Goal: Transaction & Acquisition: Purchase product/service

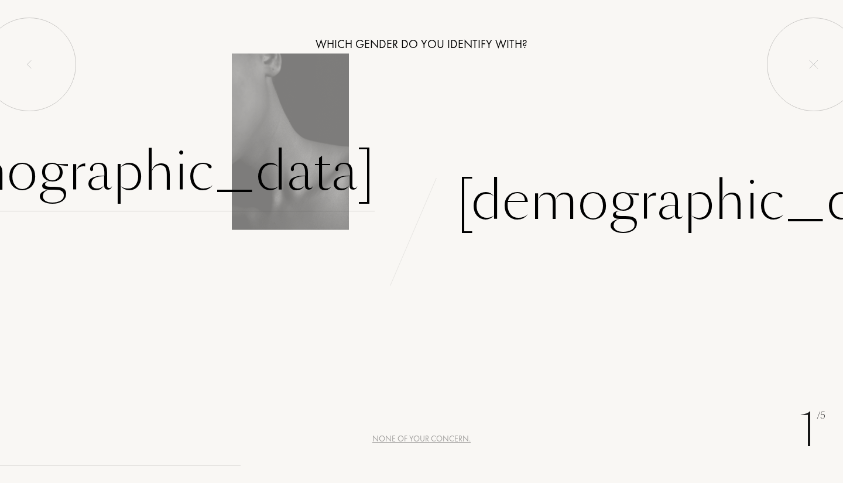
click at [305, 133] on div "[DEMOGRAPHIC_DATA]" at bounding box center [130, 171] width 489 height 79
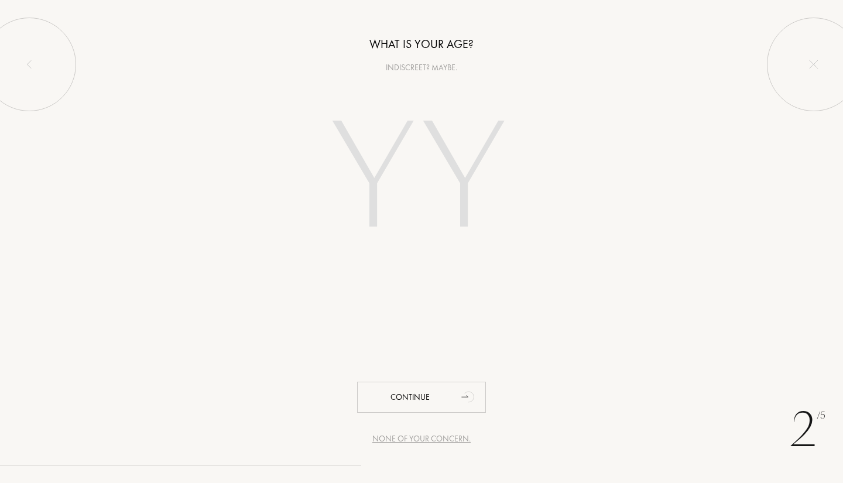
click at [396, 194] on input "number" at bounding box center [422, 181] width 252 height 202
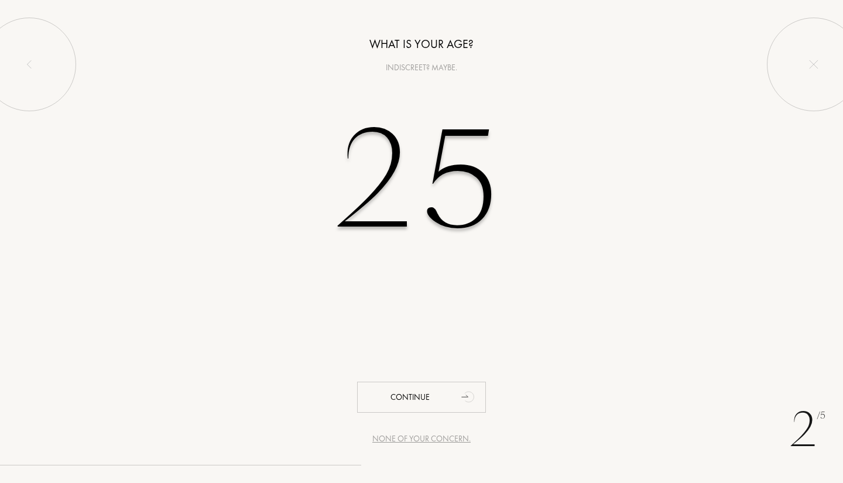
type input "25"
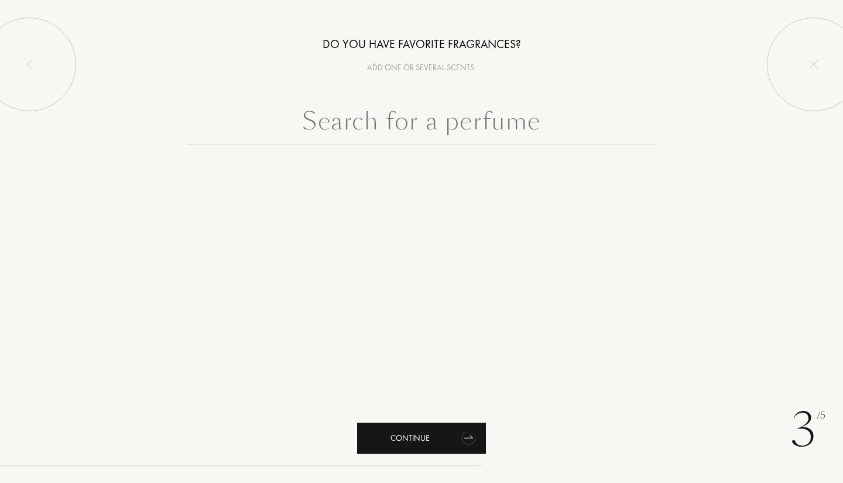
click at [450, 423] on div "Continue" at bounding box center [421, 438] width 129 height 31
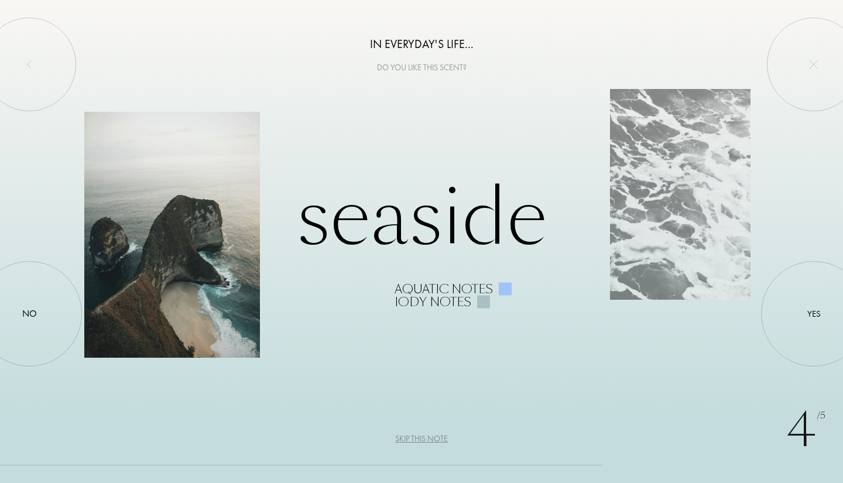
click at [181, 320] on div at bounding box center [172, 235] width 176 height 246
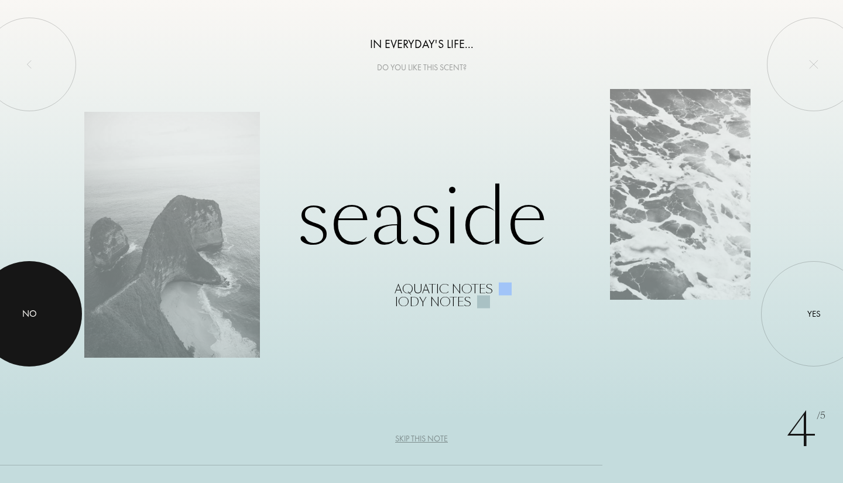
click at [39, 306] on div at bounding box center [29, 313] width 105 height 105
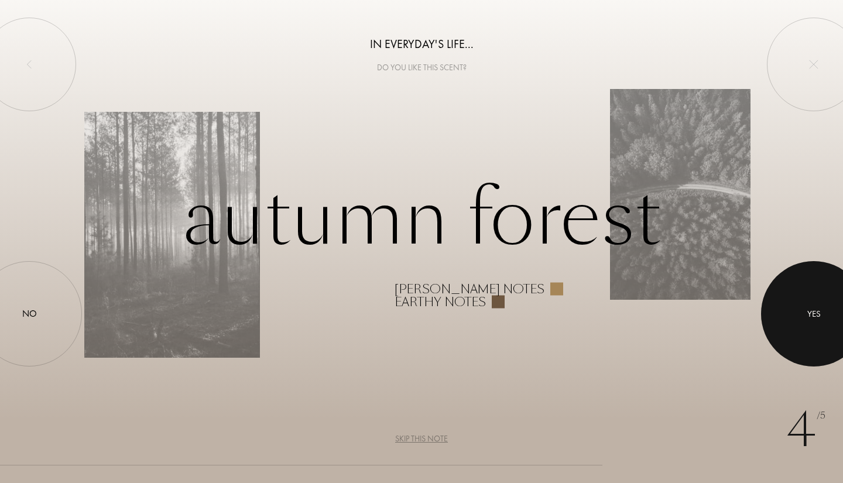
click at [842, 281] on div "Yes" at bounding box center [813, 313] width 105 height 105
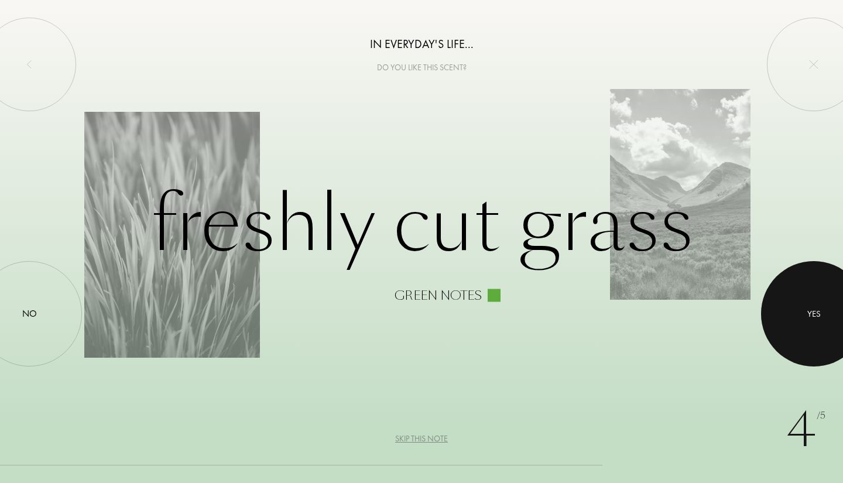
click at [841, 296] on div at bounding box center [813, 313] width 105 height 105
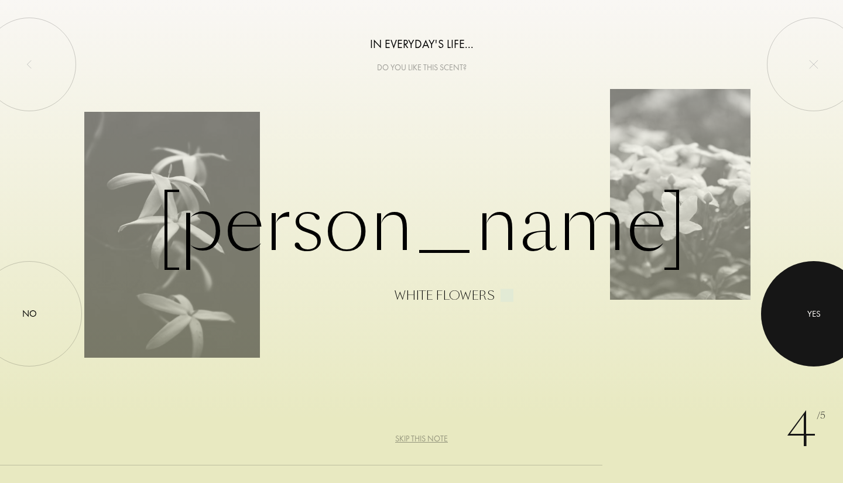
click at [841, 296] on div at bounding box center [813, 313] width 105 height 105
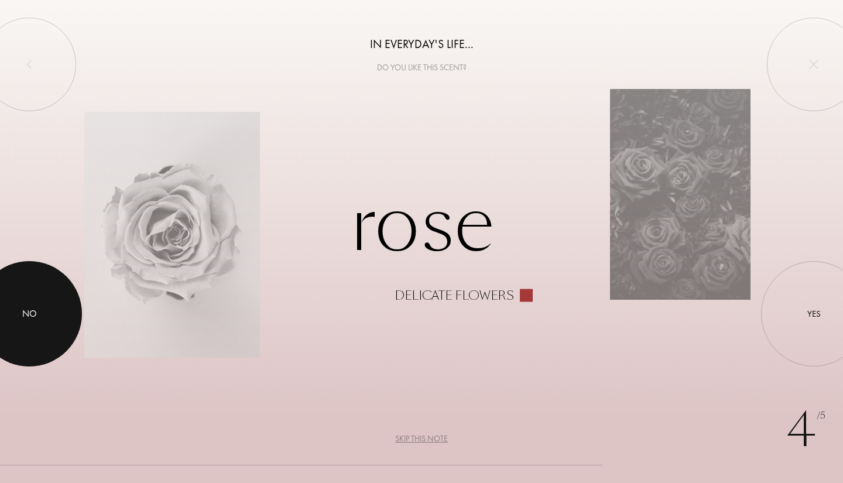
click at [59, 325] on div at bounding box center [29, 313] width 105 height 105
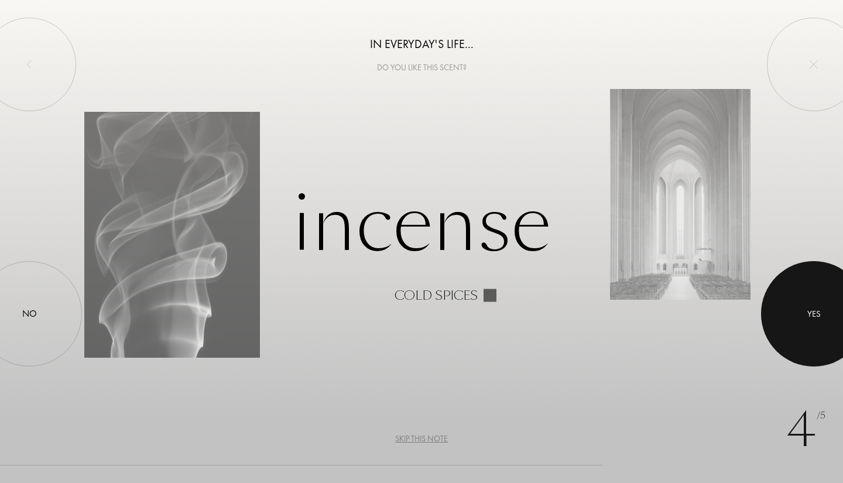
click at [799, 306] on div at bounding box center [813, 313] width 105 height 105
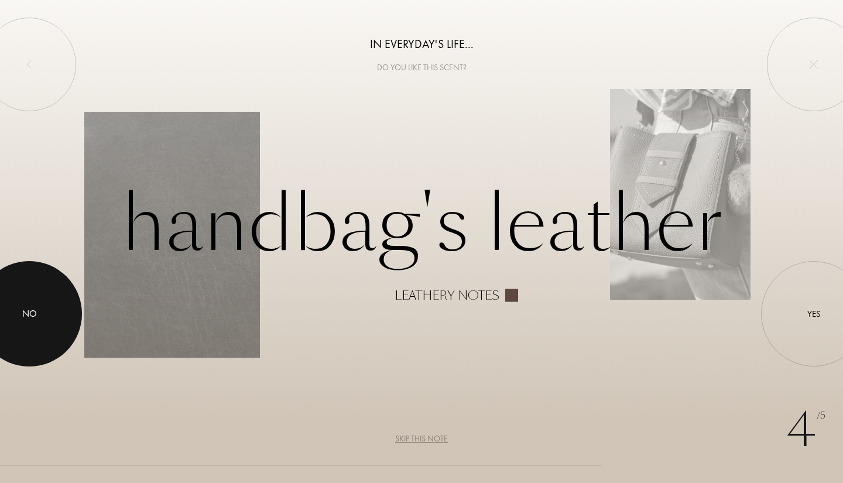
click at [38, 335] on div "No" at bounding box center [29, 313] width 105 height 105
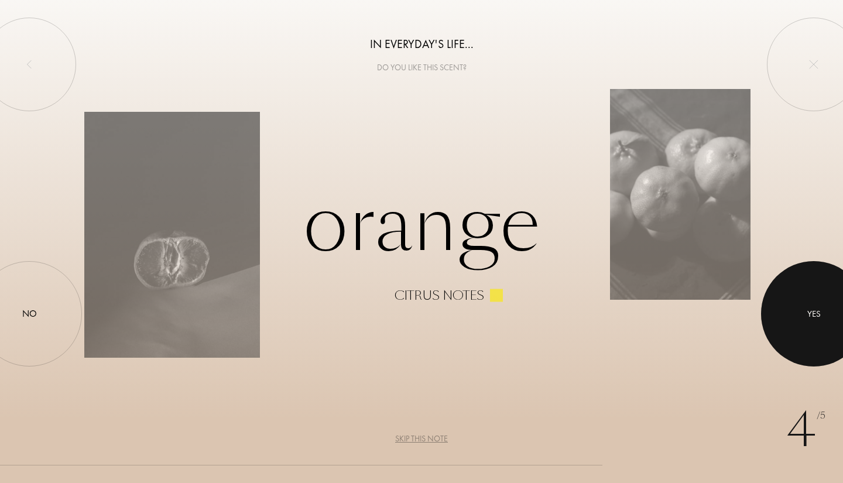
click at [797, 275] on div "Yes" at bounding box center [813, 313] width 105 height 105
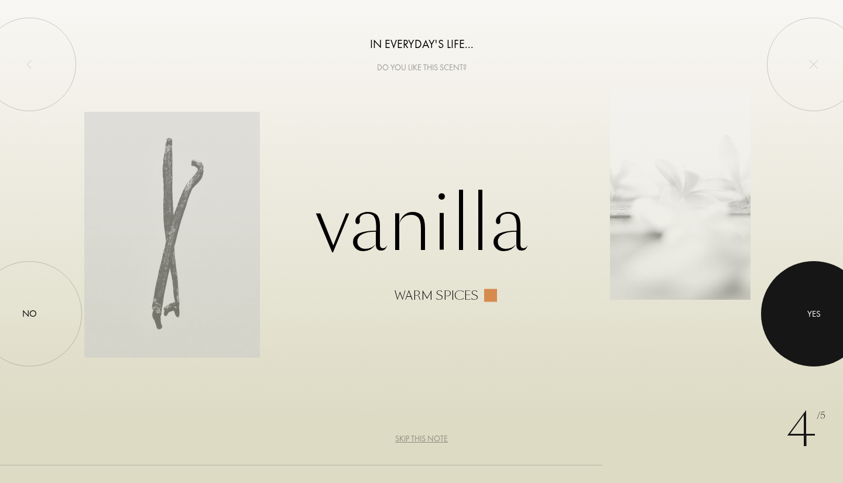
click at [797, 275] on div at bounding box center [813, 313] width 105 height 105
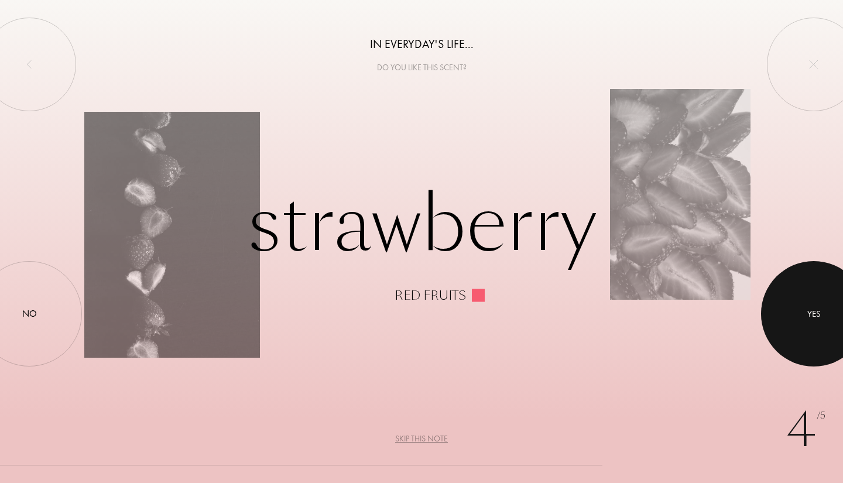
click at [797, 275] on div at bounding box center [813, 313] width 105 height 105
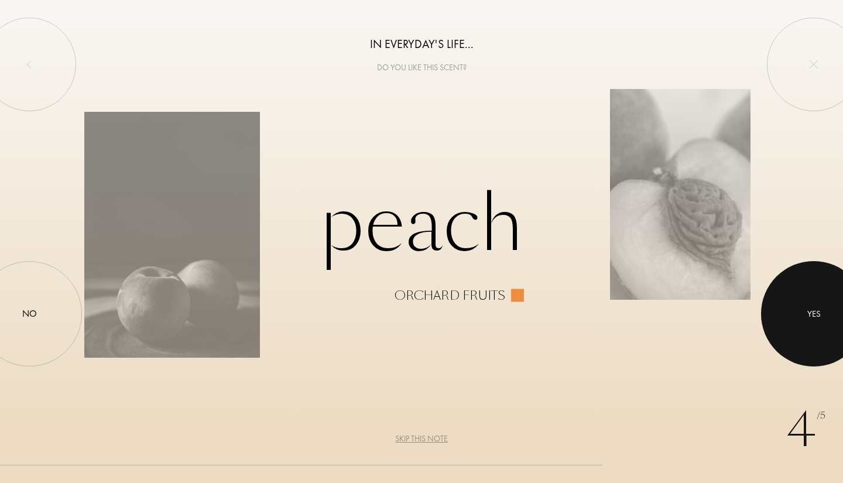
click at [797, 275] on div at bounding box center [813, 313] width 105 height 105
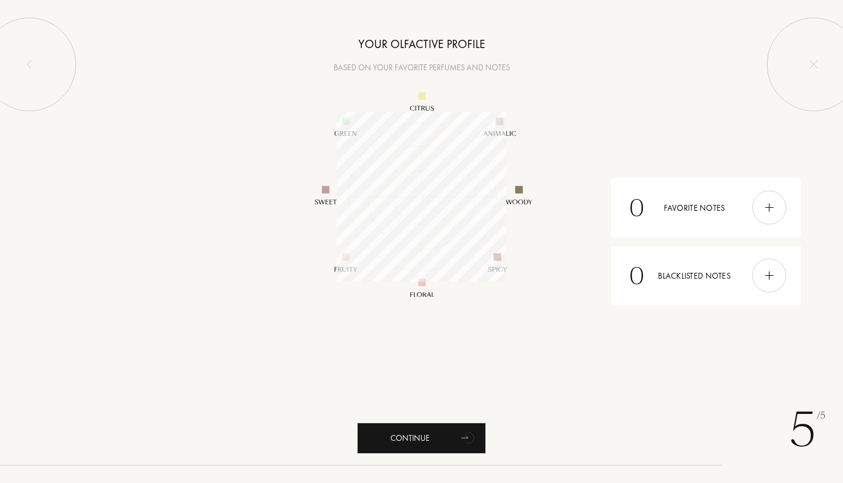
scroll to position [170, 170]
click at [448, 424] on div "Continue" at bounding box center [421, 438] width 129 height 31
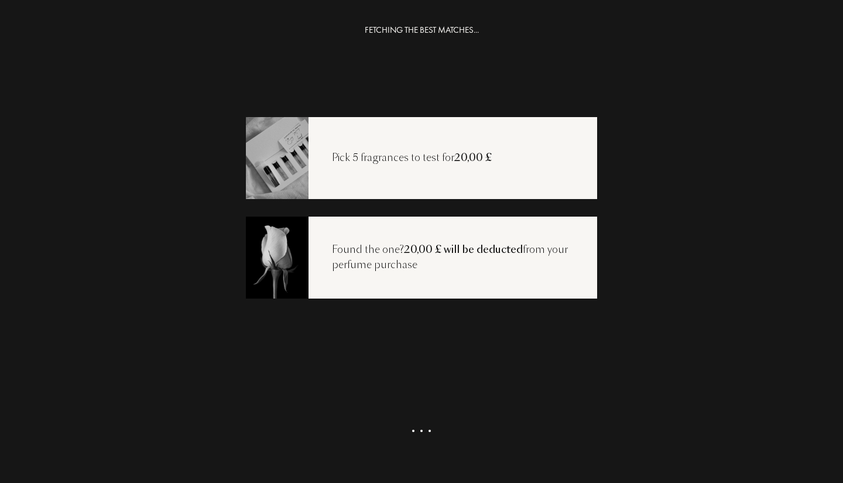
click at [461, 166] on div "Pick 5 fragrances to test for 20,00 £" at bounding box center [421, 158] width 351 height 82
click at [417, 455] on div "Get my selection" at bounding box center [421, 447] width 129 height 31
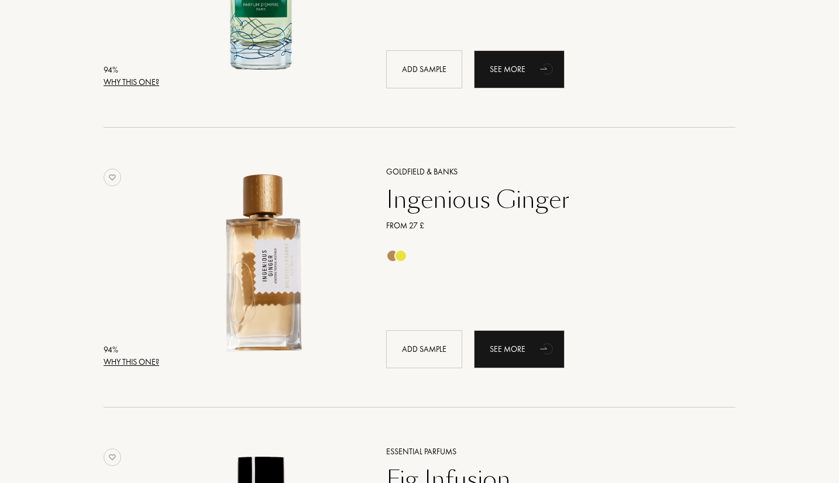
scroll to position [1270, 0]
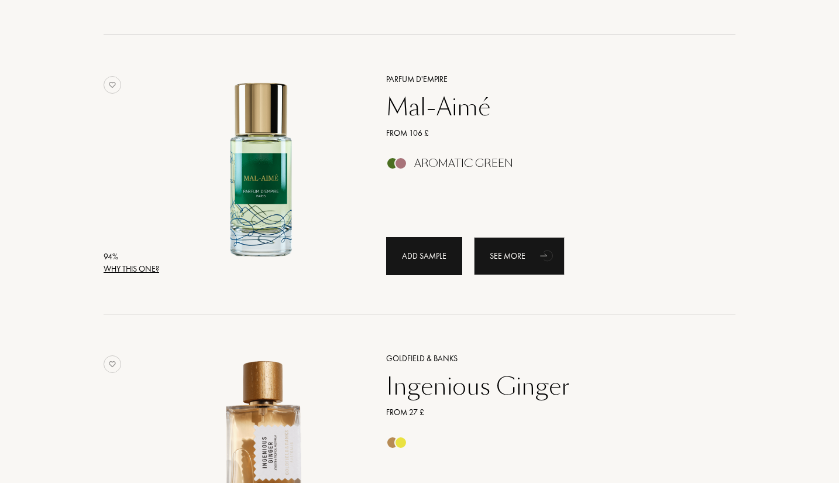
click at [419, 265] on div "Add sample" at bounding box center [424, 256] width 76 height 38
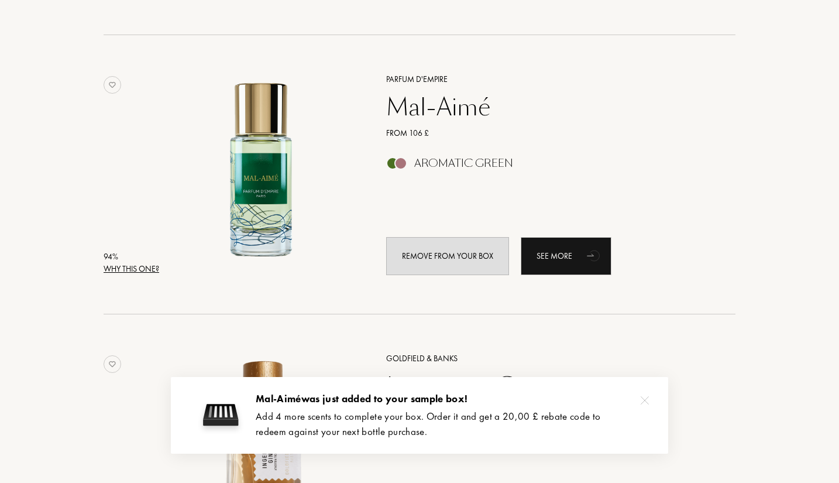
click at [654, 399] on div at bounding box center [644, 400] width 23 height 23
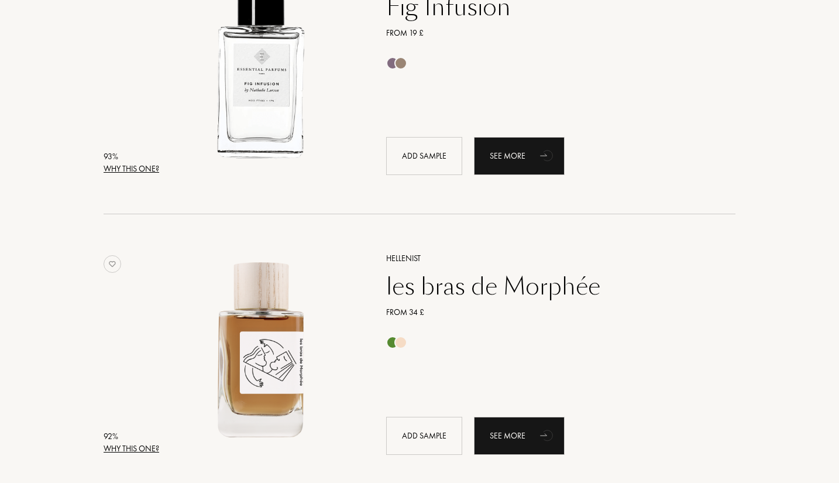
scroll to position [2004, 0]
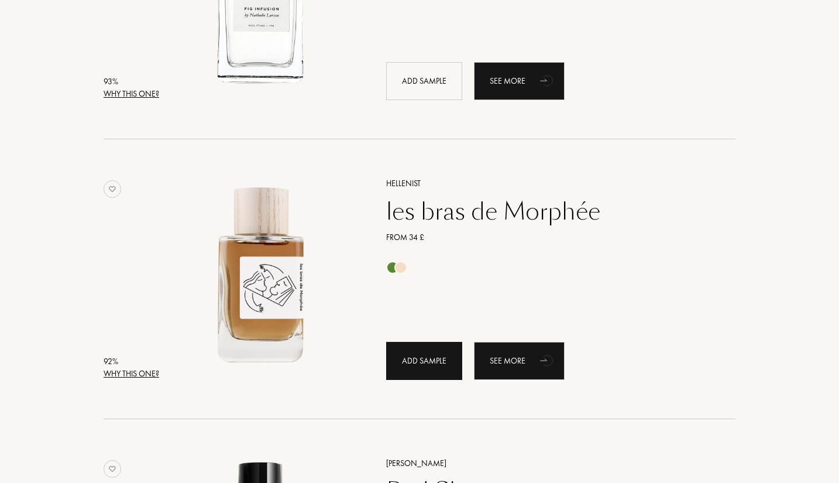
click at [414, 352] on div "Add sample" at bounding box center [424, 361] width 76 height 38
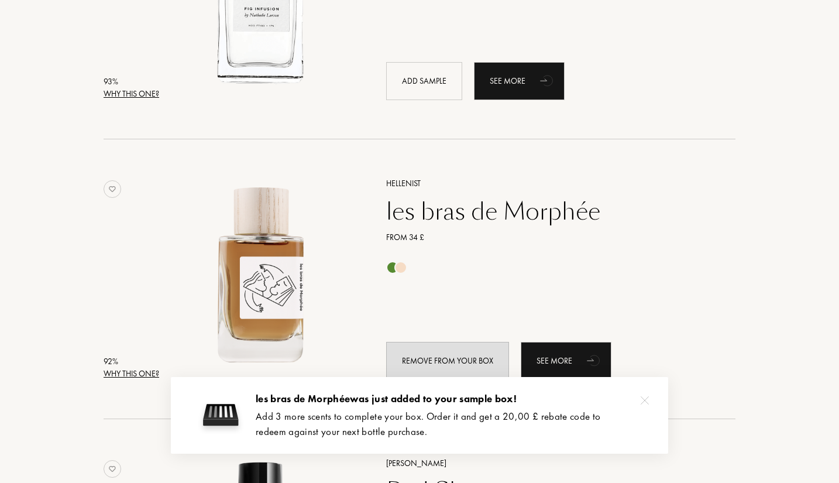
click at [646, 402] on img at bounding box center [645, 400] width 8 height 8
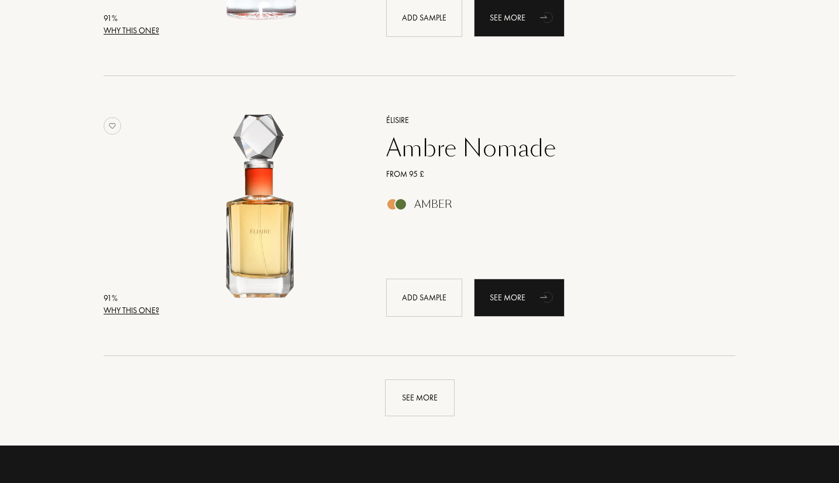
scroll to position [2626, 0]
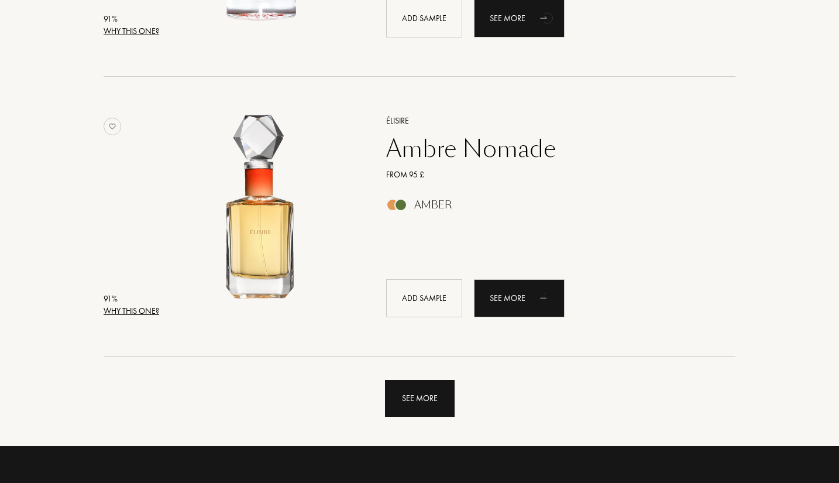
click at [425, 392] on div "See more" at bounding box center [420, 398] width 70 height 37
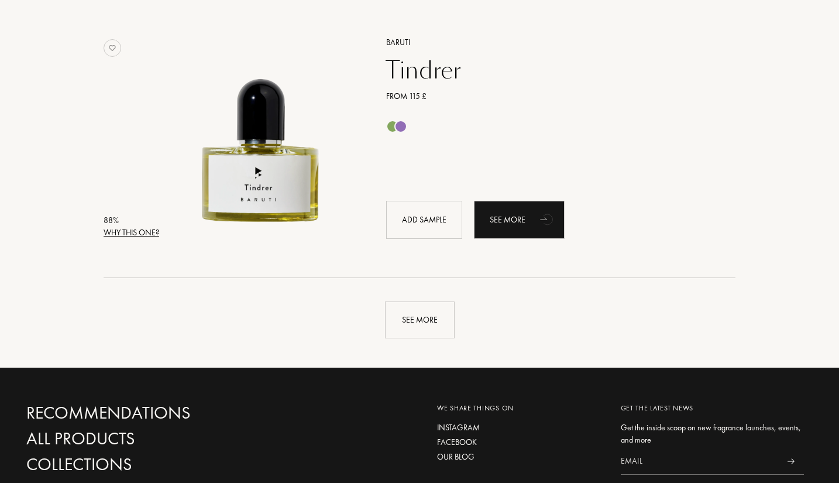
scroll to position [5511, 0]
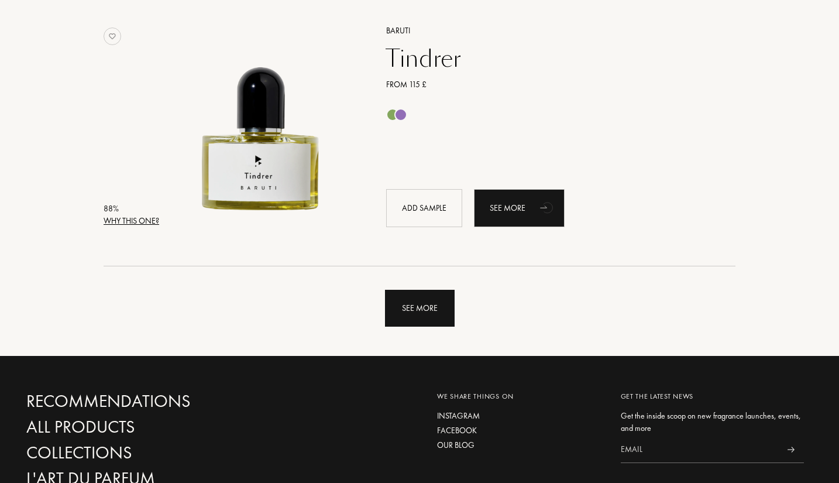
click at [430, 324] on div "See more" at bounding box center [420, 308] width 70 height 37
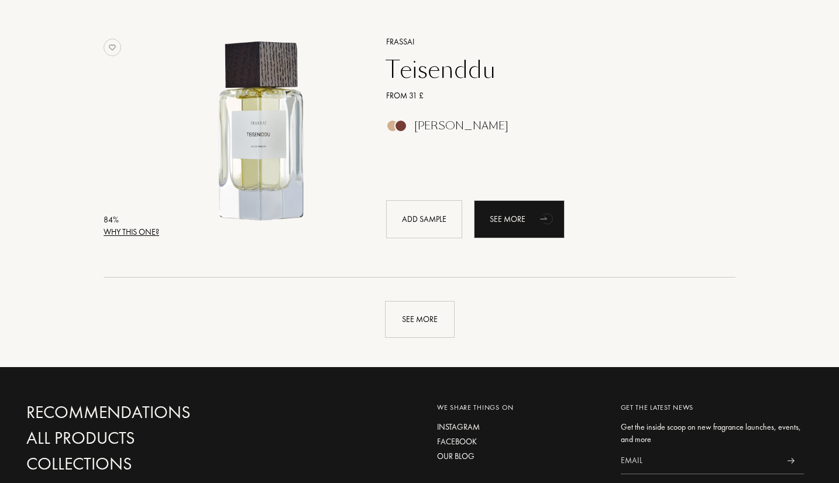
scroll to position [8310, 0]
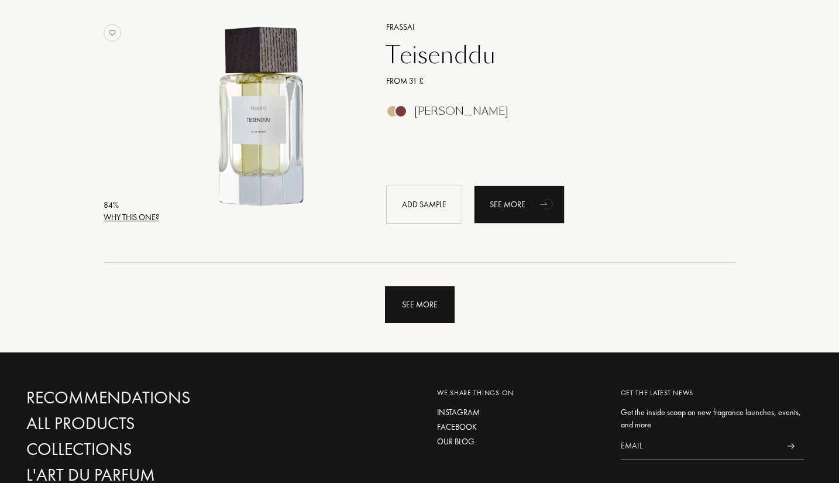
click at [426, 311] on div "See more" at bounding box center [420, 304] width 70 height 37
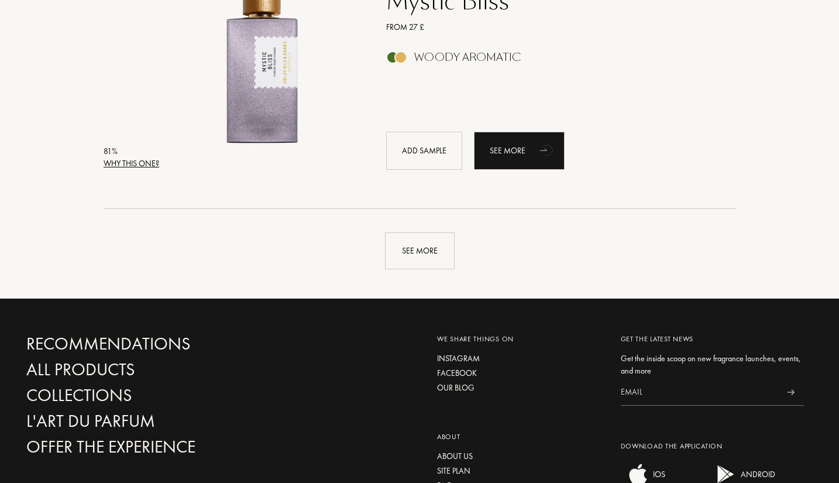
scroll to position [11159, 0]
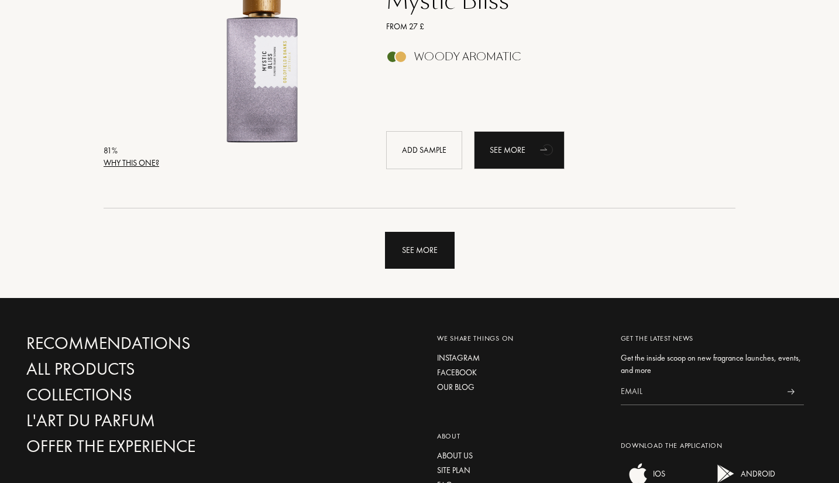
click at [424, 248] on div "See more" at bounding box center [420, 250] width 70 height 37
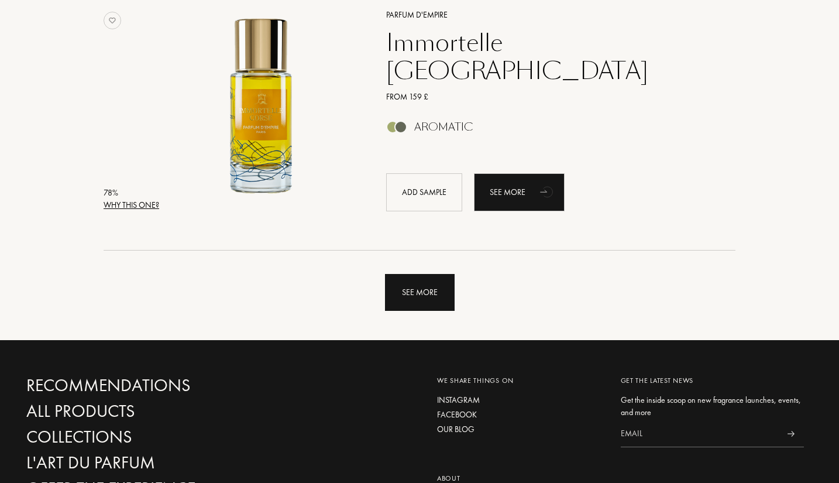
scroll to position [13913, 0]
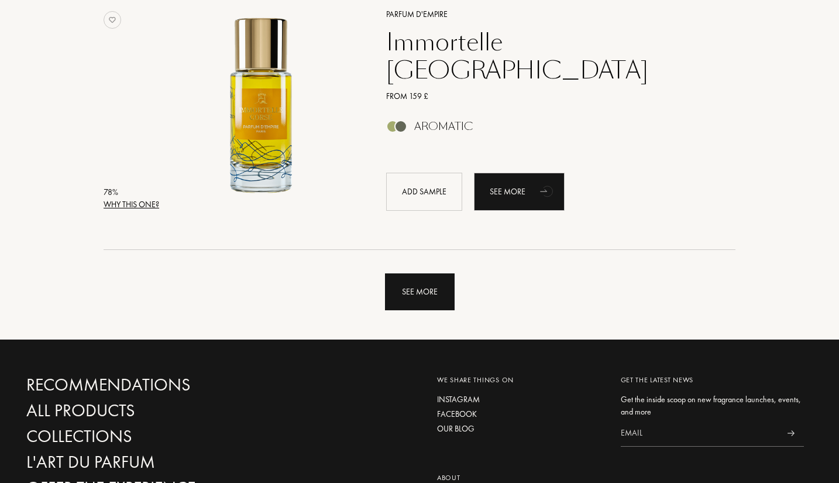
click at [430, 273] on div "See more" at bounding box center [420, 291] width 70 height 37
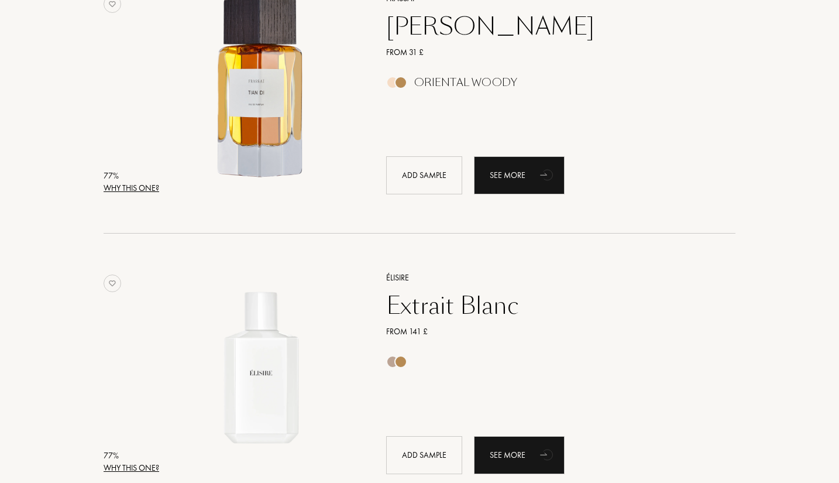
scroll to position [14890, 0]
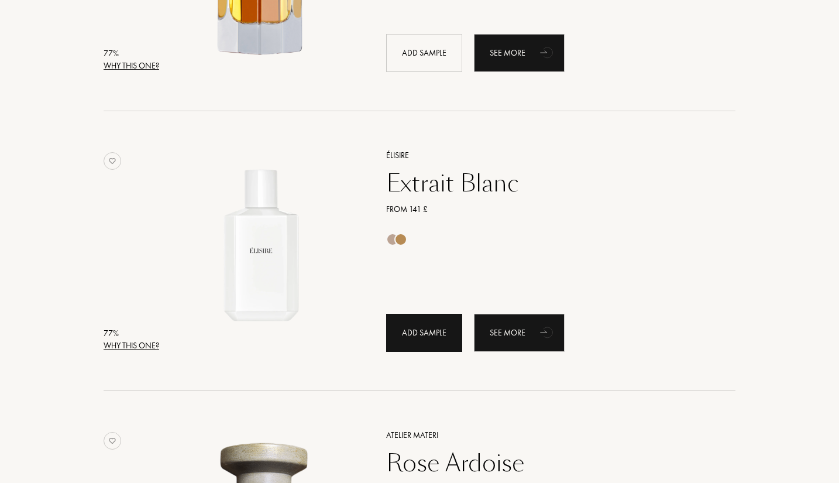
click at [420, 333] on div "Add sample" at bounding box center [424, 333] width 76 height 38
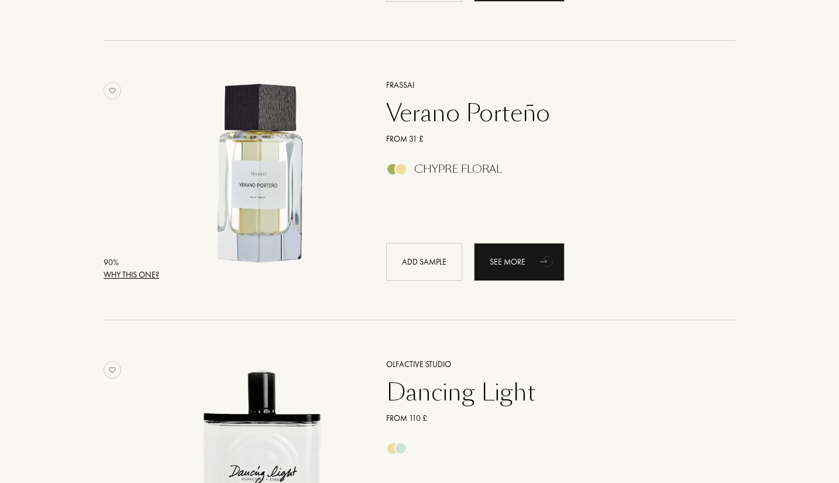
scroll to position [3487, 0]
